Goal: Check status: Check status

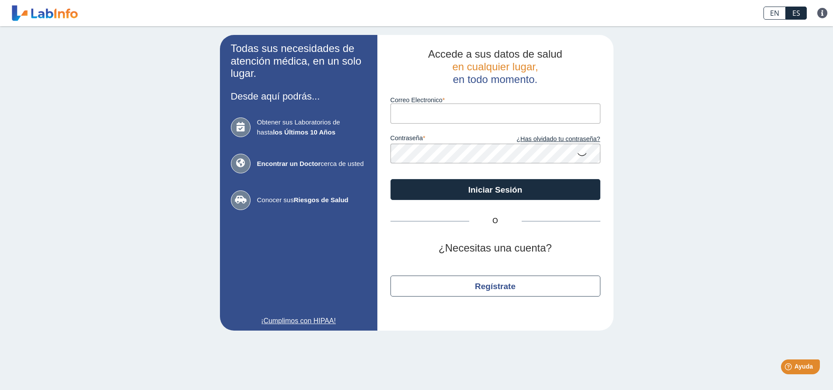
click at [402, 112] on input "Correo Electronico" at bounding box center [495, 114] width 210 height 20
type input "[EMAIL_ADDRESS][DOMAIN_NAME]"
click at [390, 179] on button "Iniciar Sesión" at bounding box center [495, 189] width 210 height 21
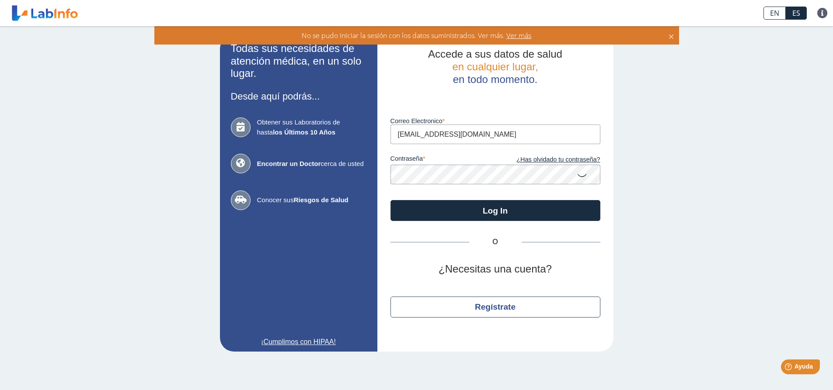
click at [338, 163] on app-login "Todas sus necesidades de atención médica, en un solo lugar. Desde aquí podrás..…" at bounding box center [416, 193] width 393 height 317
click at [580, 176] on icon at bounding box center [581, 175] width 10 height 17
click at [383, 175] on div "Accede a sus datos de salud en cualquier lugar, en todo momento. Luego de vario…" at bounding box center [495, 193] width 236 height 317
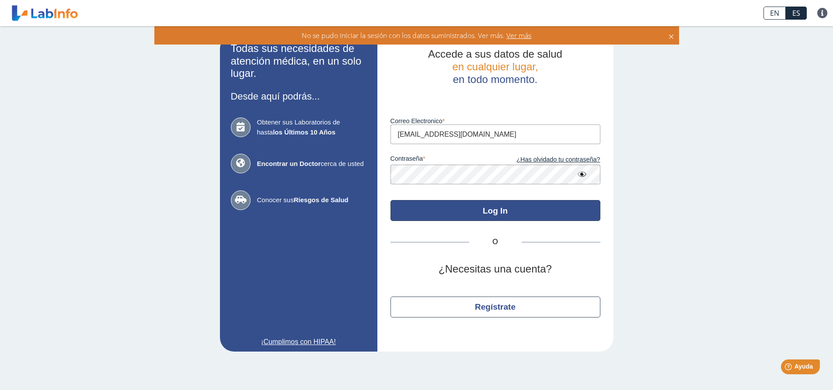
click at [472, 212] on button "Log In" at bounding box center [495, 210] width 210 height 21
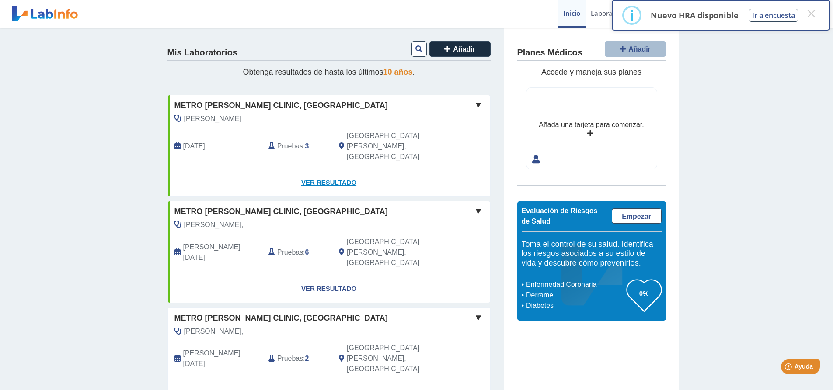
click at [326, 169] on link "Ver Resultado" at bounding box center [329, 183] width 322 height 28
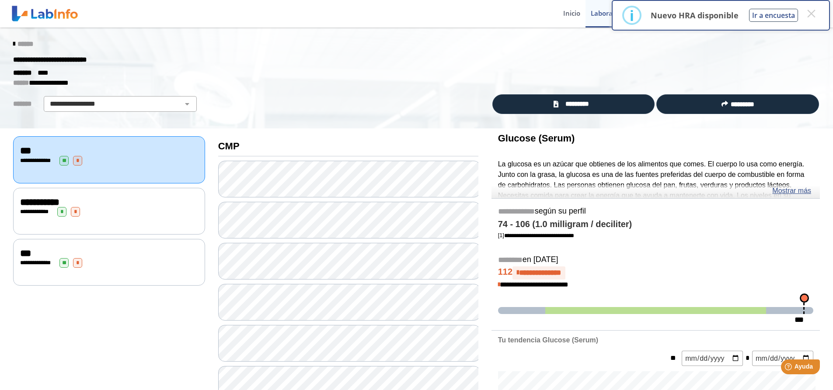
click at [23, 201] on span "**********" at bounding box center [39, 203] width 39 height 10
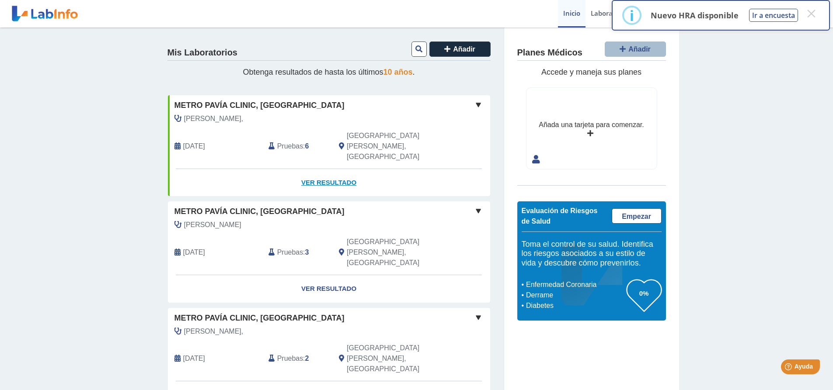
click at [318, 169] on link "Ver Resultado" at bounding box center [329, 183] width 322 height 28
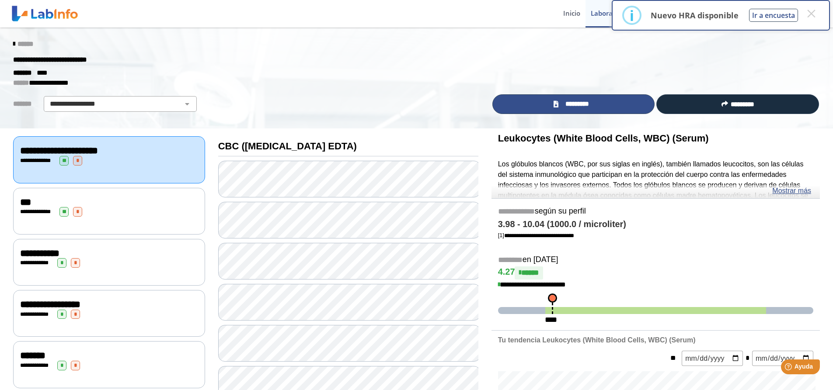
click at [584, 106] on span "*********" at bounding box center [577, 104] width 32 height 10
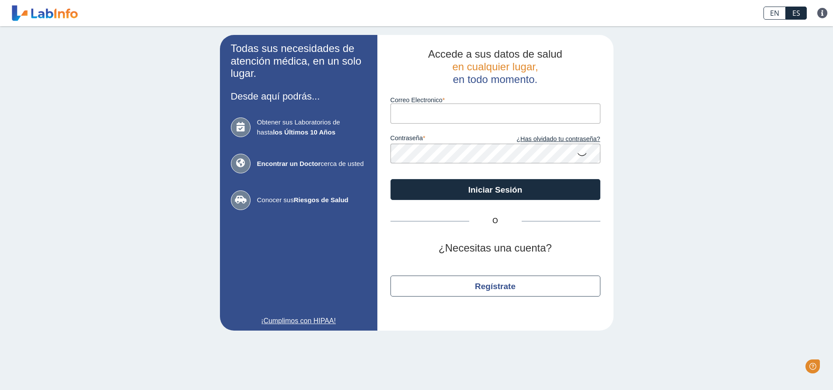
click at [409, 113] on input "Correo Electronico" at bounding box center [495, 114] width 210 height 20
type input "[EMAIL_ADDRESS][DOMAIN_NAME]"
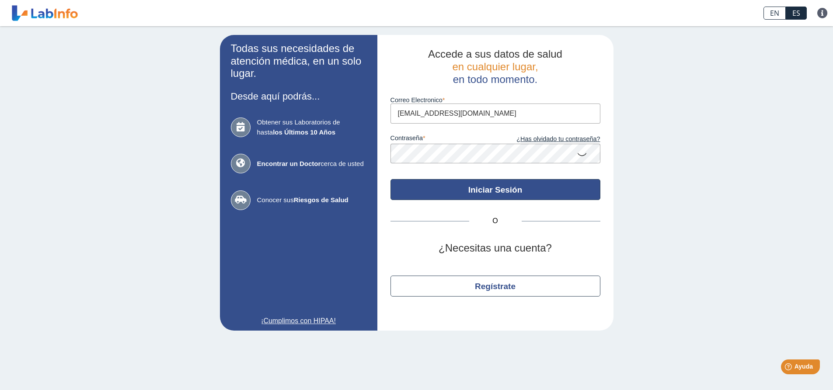
click at [479, 187] on button "Iniciar Sesión" at bounding box center [495, 189] width 210 height 21
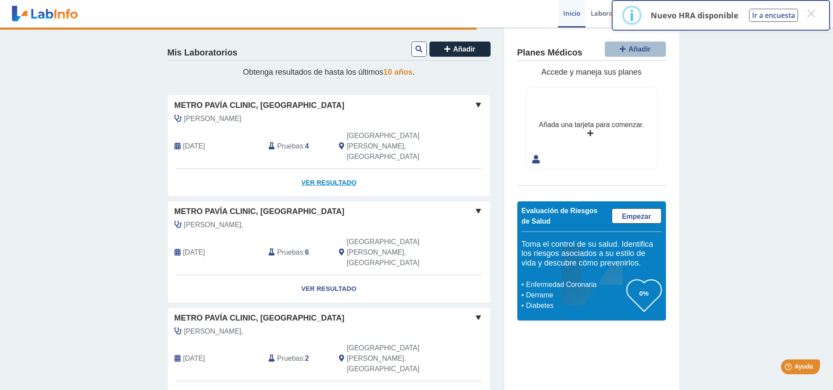
click at [315, 169] on link "Ver Resultado" at bounding box center [329, 183] width 322 height 28
click at [313, 169] on link "Ver Resultado" at bounding box center [329, 183] width 322 height 28
click at [317, 169] on link "Ver Resultado" at bounding box center [329, 183] width 322 height 28
click at [809, 14] on button "×" at bounding box center [811, 14] width 16 height 16
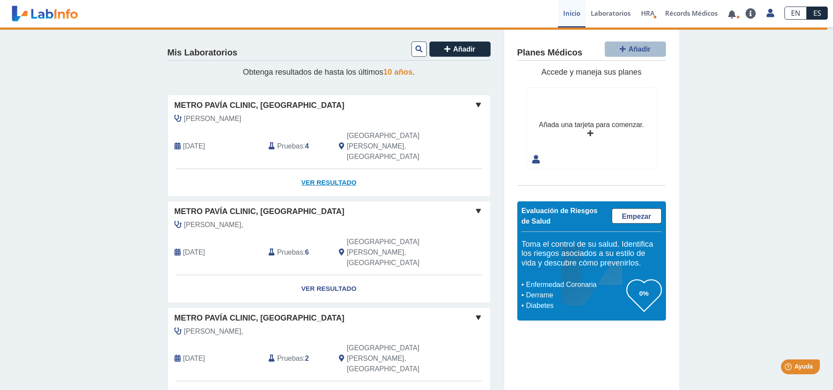
click at [319, 169] on link "Ver Resultado" at bounding box center [329, 183] width 322 height 28
click at [320, 169] on link "Ver Resultado" at bounding box center [329, 183] width 322 height 28
click at [326, 169] on link "Ver Resultado" at bounding box center [329, 183] width 322 height 28
click at [473, 102] on span at bounding box center [478, 105] width 10 height 10
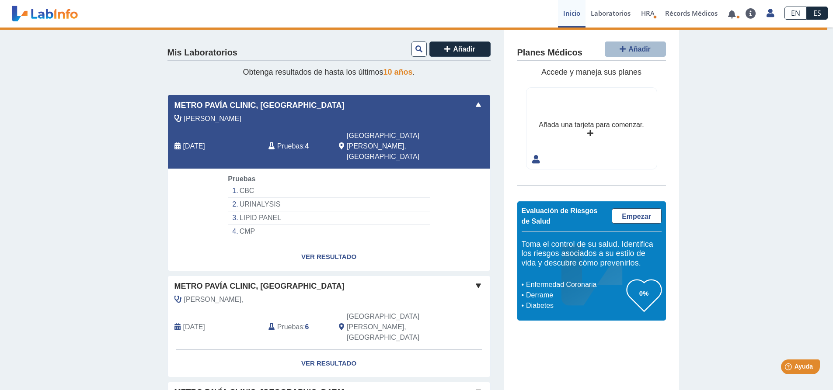
click at [473, 102] on span at bounding box center [478, 105] width 10 height 10
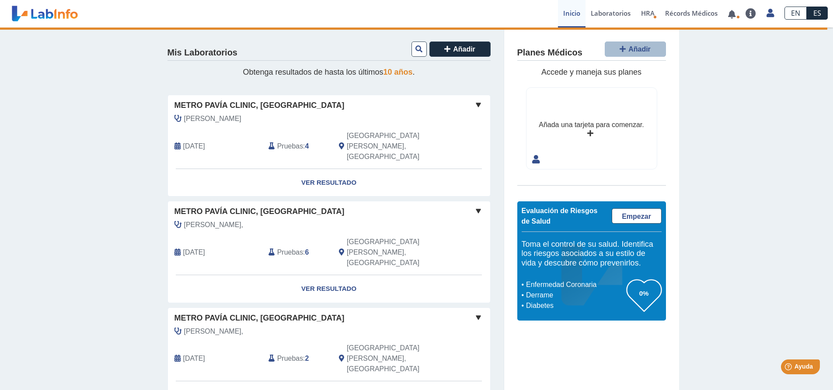
click at [473, 102] on span at bounding box center [478, 105] width 10 height 10
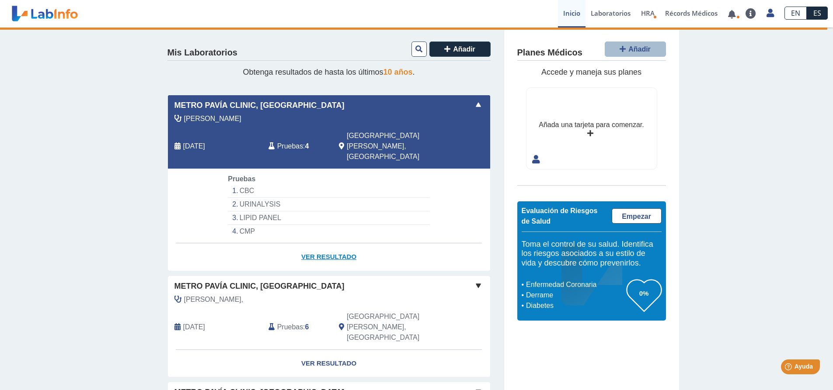
click at [327, 243] on link "Ver Resultado" at bounding box center [329, 257] width 322 height 28
click at [327, 350] on link "Ver Resultado" at bounding box center [329, 364] width 322 height 28
click at [475, 281] on span at bounding box center [478, 286] width 10 height 10
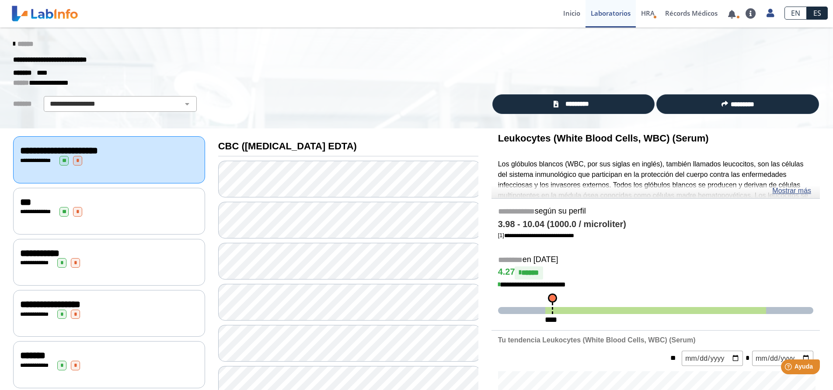
click at [33, 209] on span "**********" at bounding box center [39, 212] width 24 height 6
